Goal: Transaction & Acquisition: Download file/media

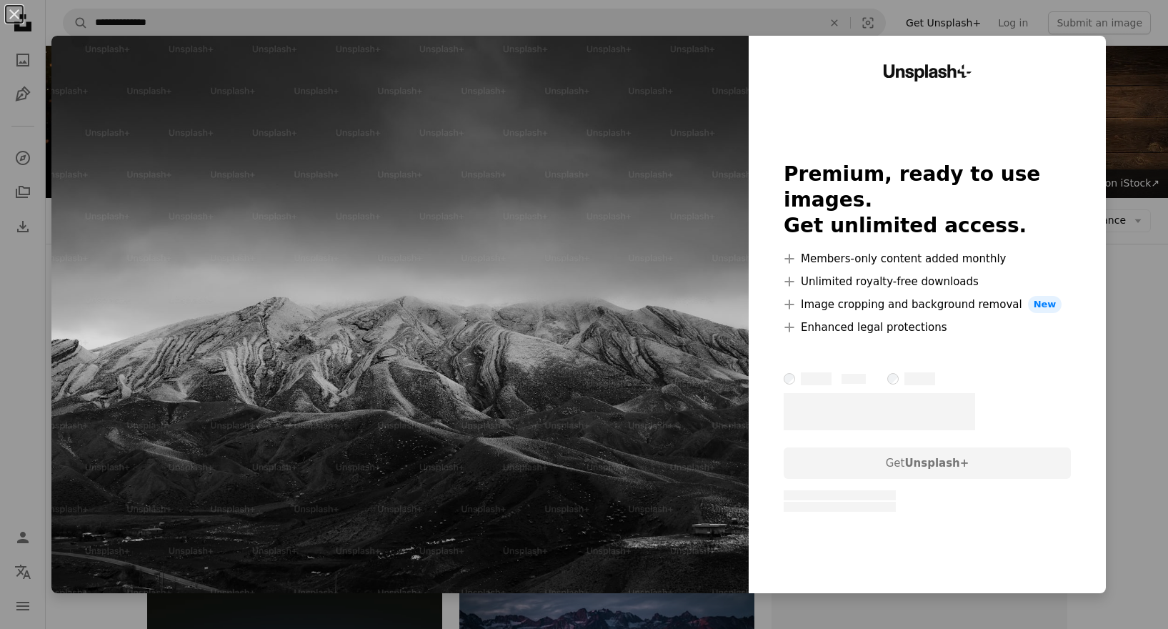
scroll to position [644, 0]
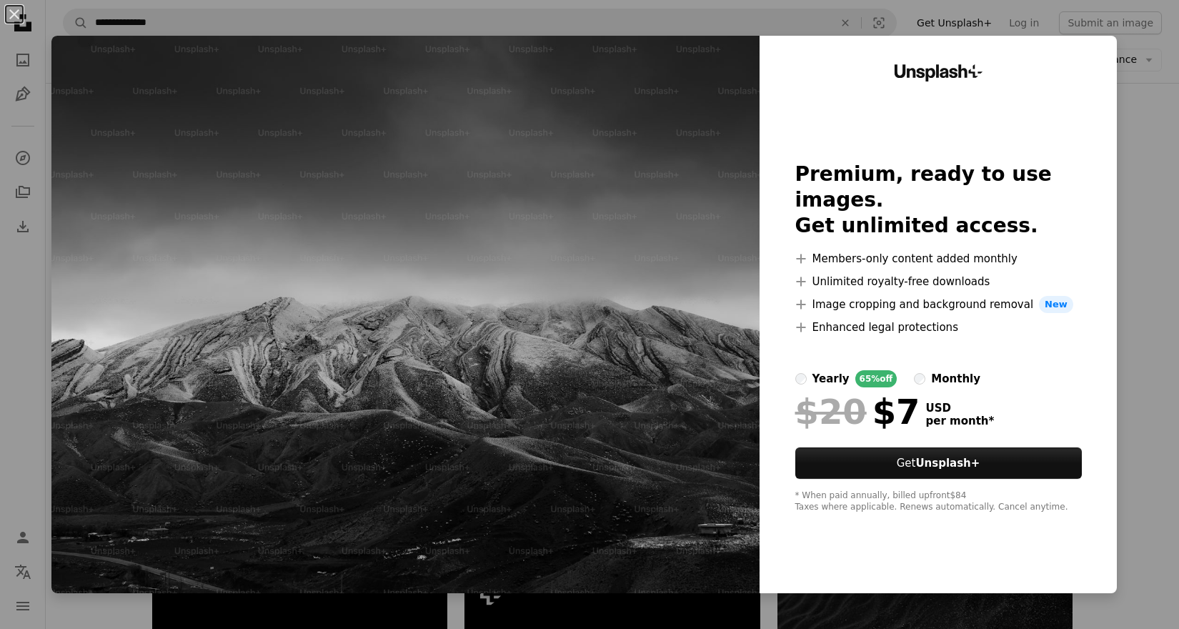
click at [635, 89] on img at bounding box center [405, 314] width 708 height 557
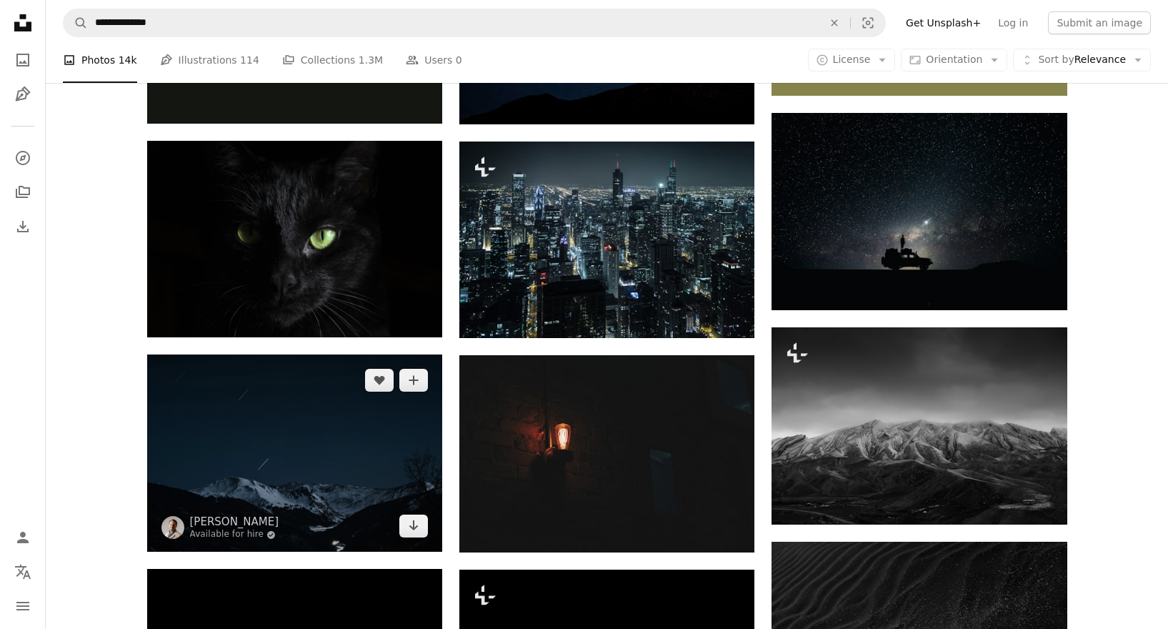
click at [320, 447] on img at bounding box center [294, 452] width 295 height 197
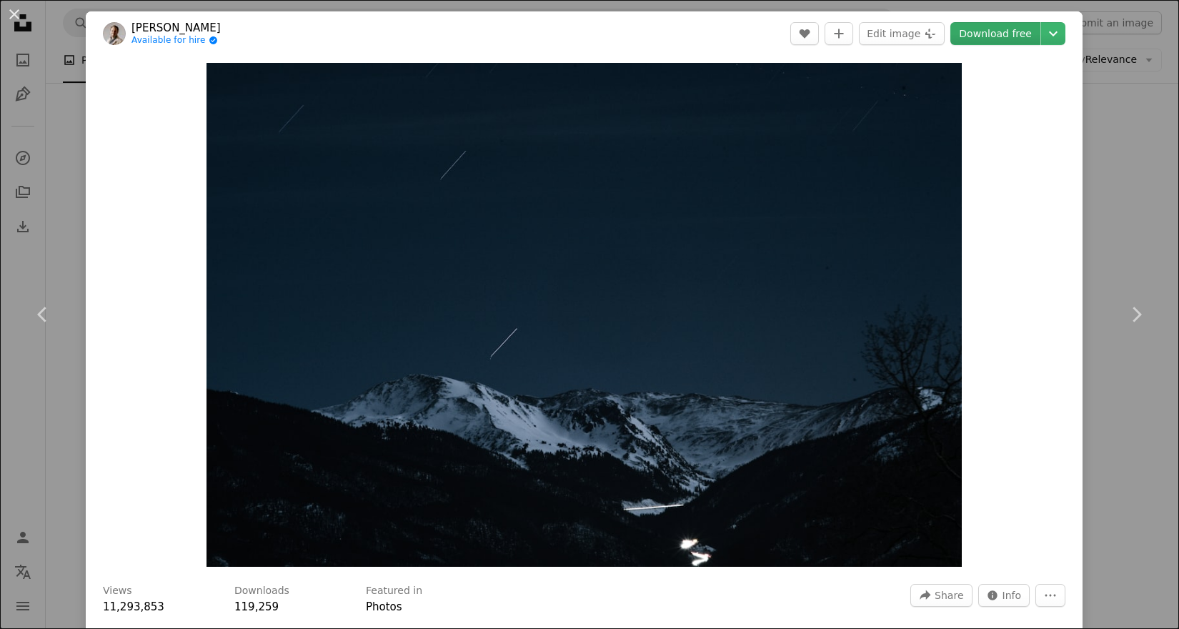
click at [988, 36] on link "Download free" at bounding box center [995, 33] width 90 height 23
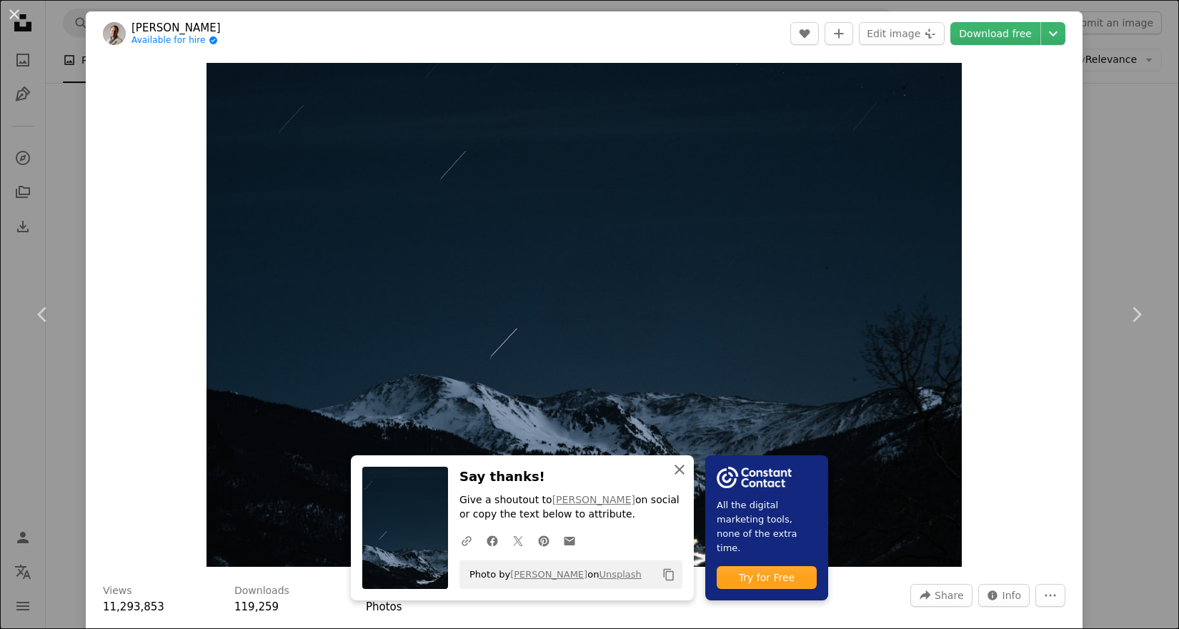
click at [675, 470] on icon "button" at bounding box center [680, 469] width 10 height 10
